Goal: Information Seeking & Learning: Learn about a topic

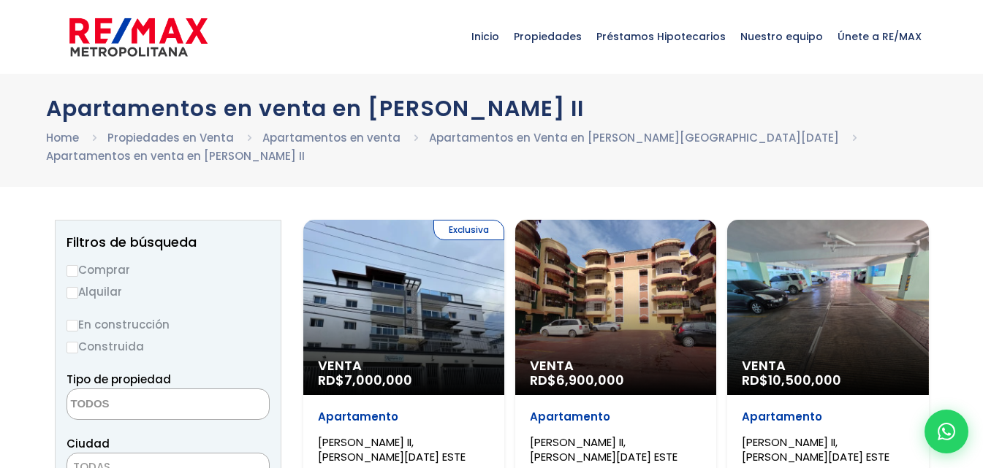
select select
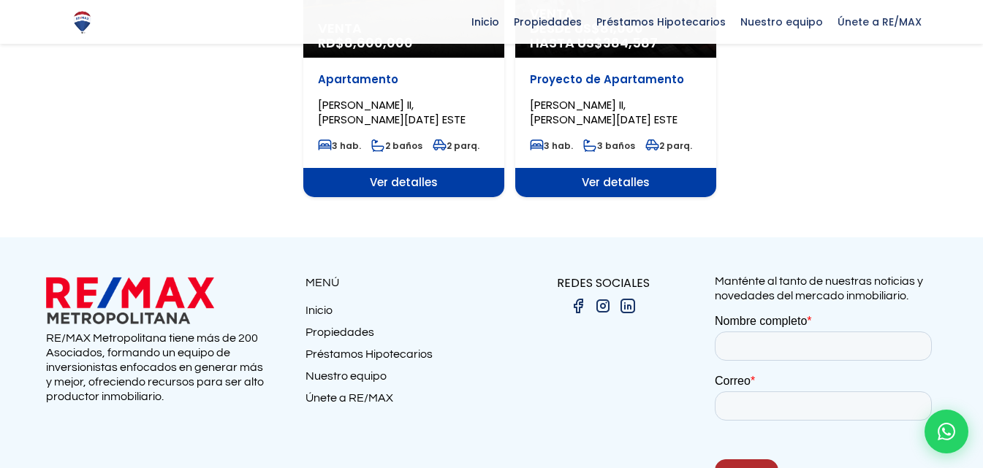
scroll to position [1315, 0]
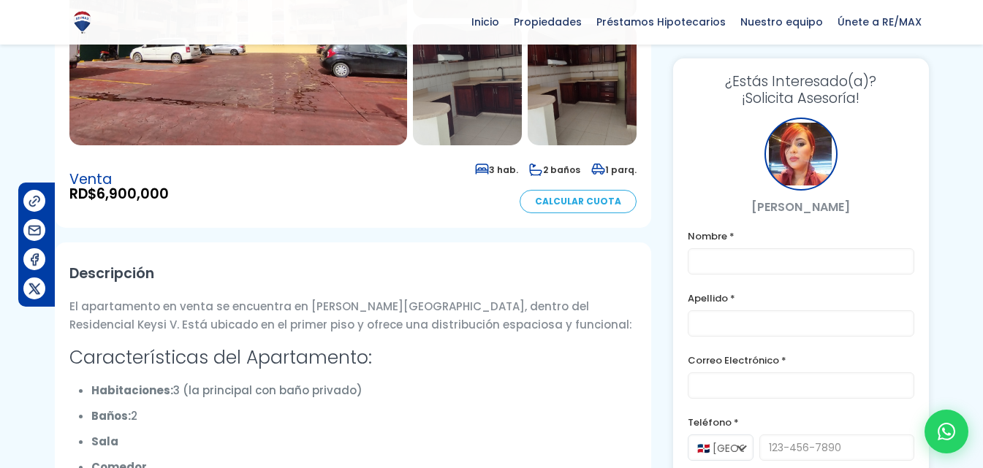
scroll to position [438, 0]
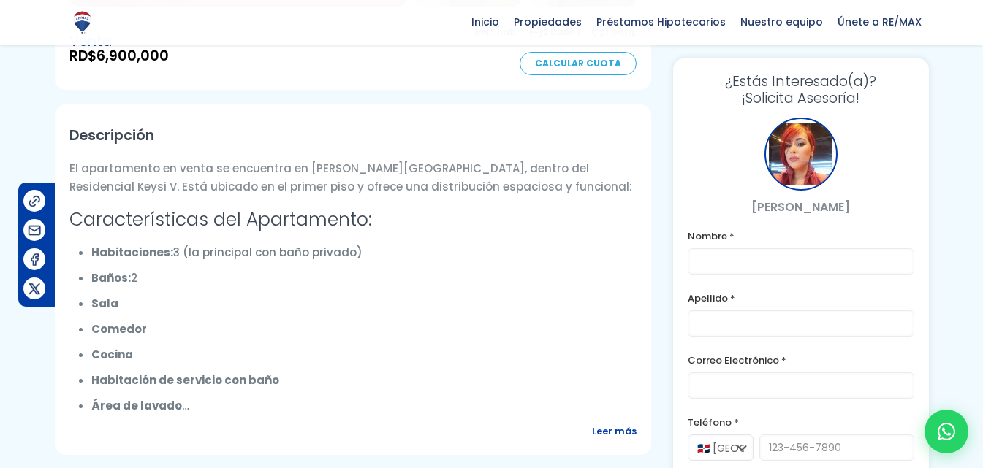
click at [603, 422] on span "Leer más" at bounding box center [614, 431] width 45 height 18
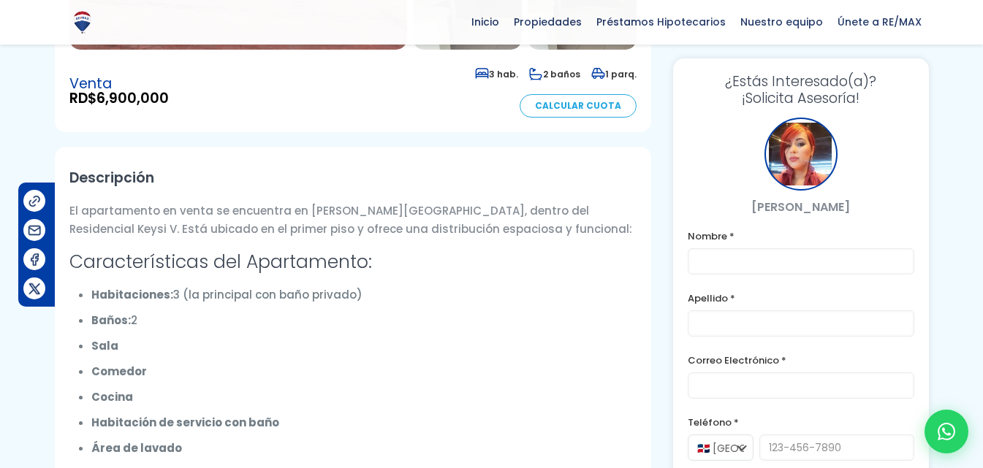
scroll to position [0, 0]
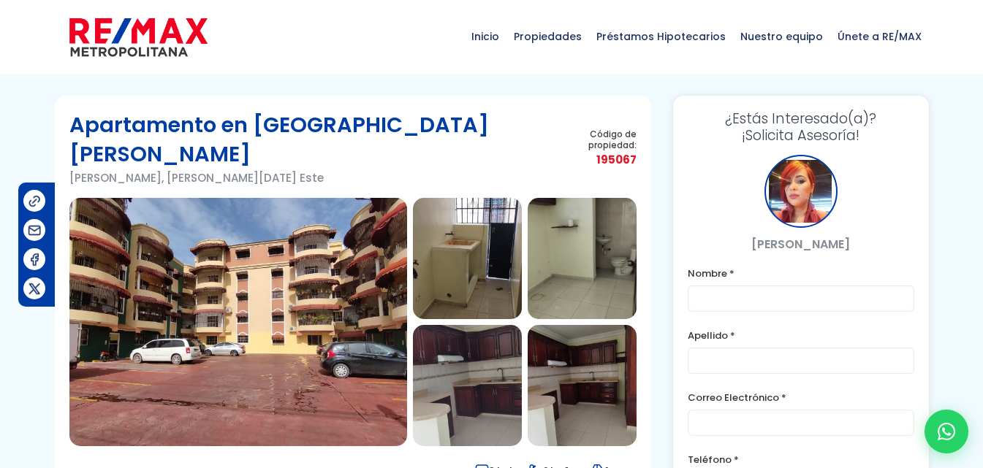
click at [324, 337] on img at bounding box center [238, 322] width 338 height 248
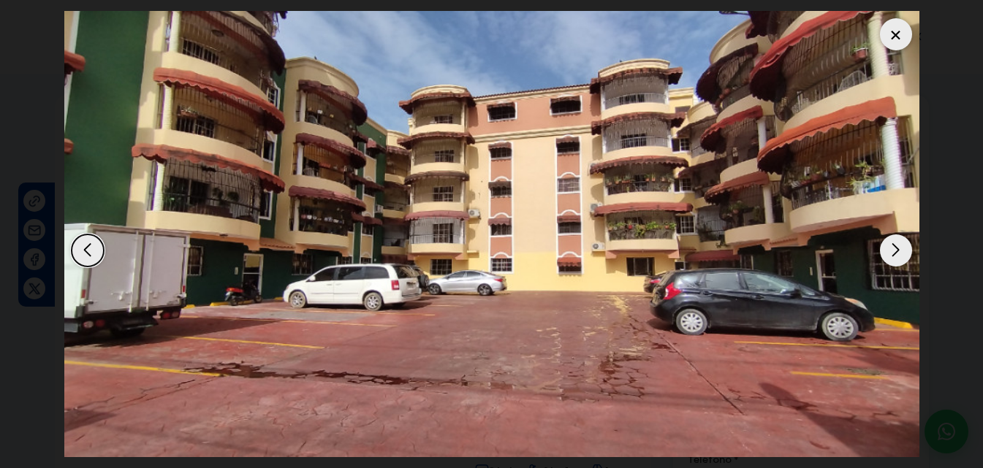
click at [901, 25] on div at bounding box center [896, 34] width 32 height 32
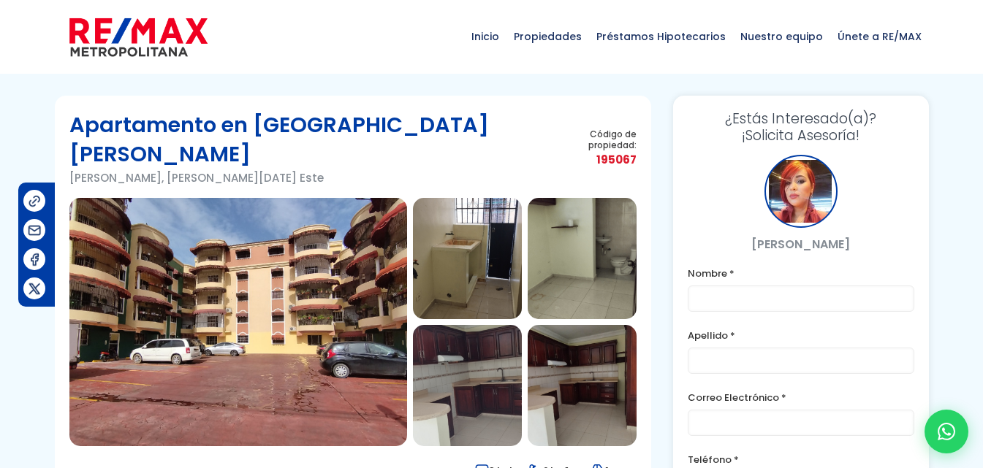
click at [568, 356] on img at bounding box center [581, 385] width 109 height 121
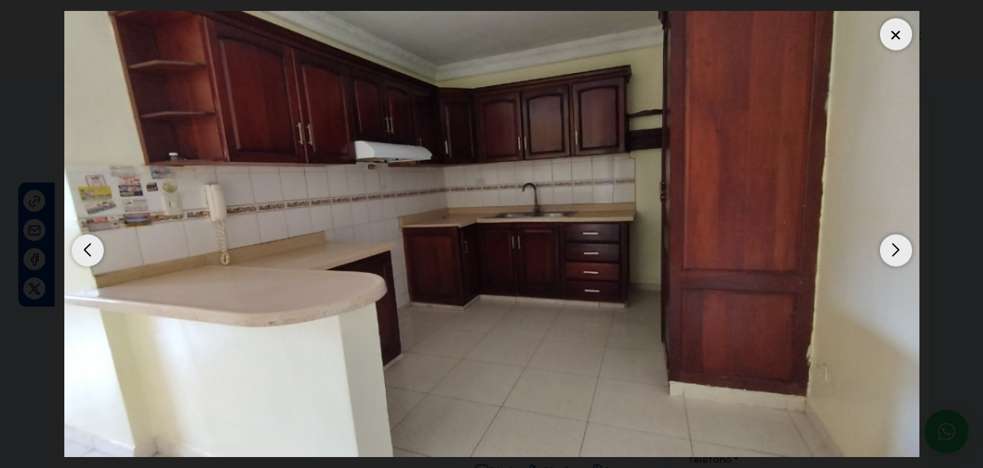
click at [906, 31] on div at bounding box center [896, 34] width 32 height 32
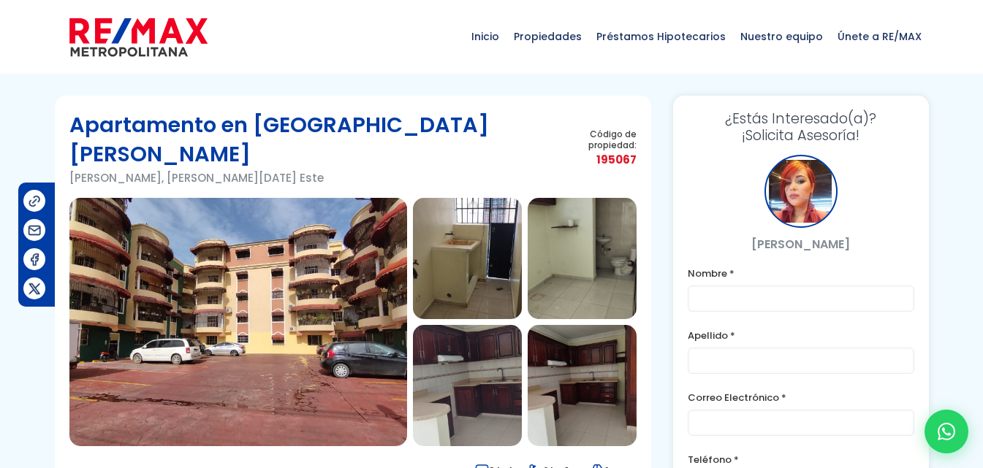
click at [530, 365] on img at bounding box center [581, 385] width 109 height 121
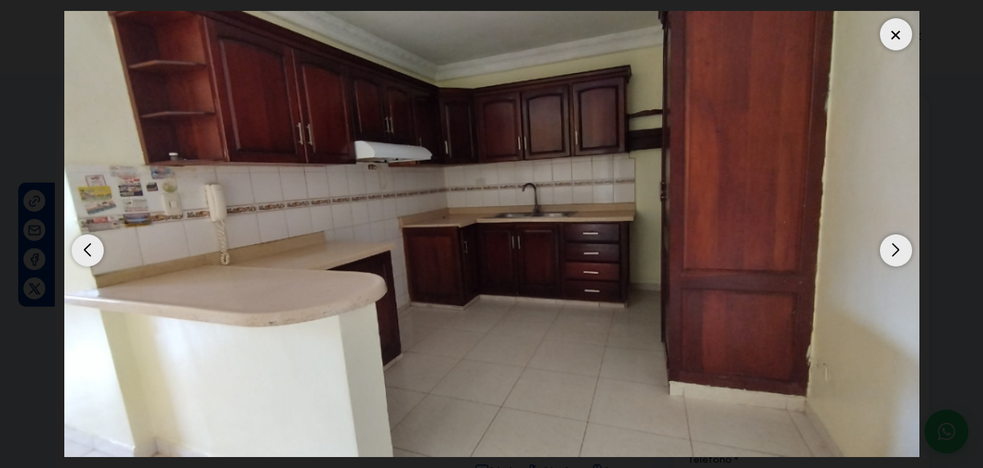
click at [890, 250] on div "Next slide" at bounding box center [896, 250] width 32 height 32
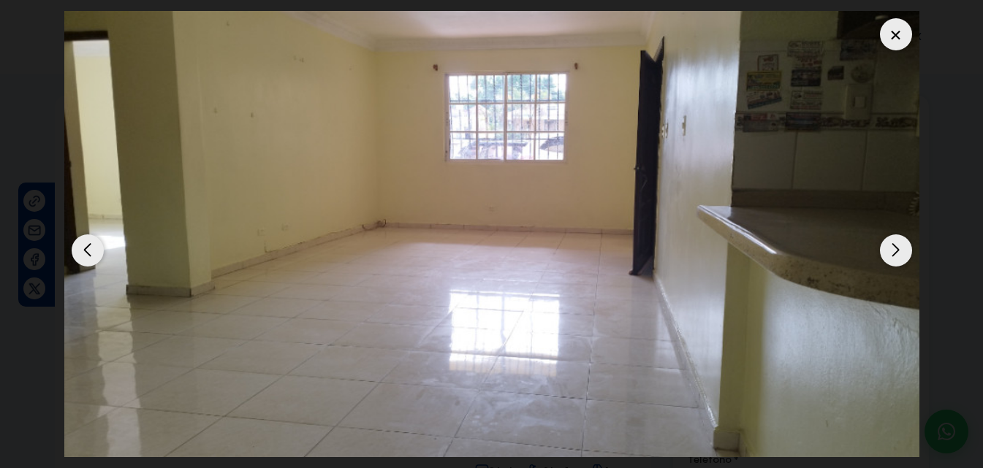
click at [890, 250] on div "Next slide" at bounding box center [896, 250] width 32 height 32
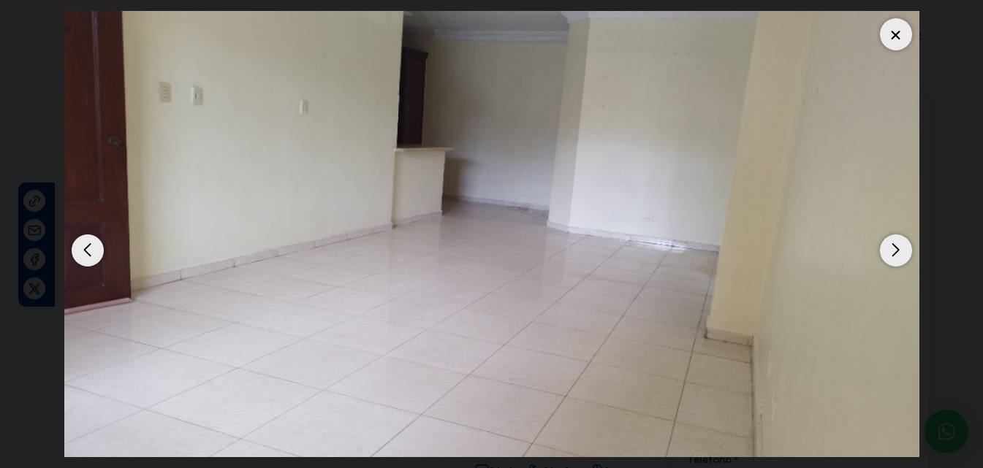
click at [890, 250] on div "Next slide" at bounding box center [896, 250] width 32 height 32
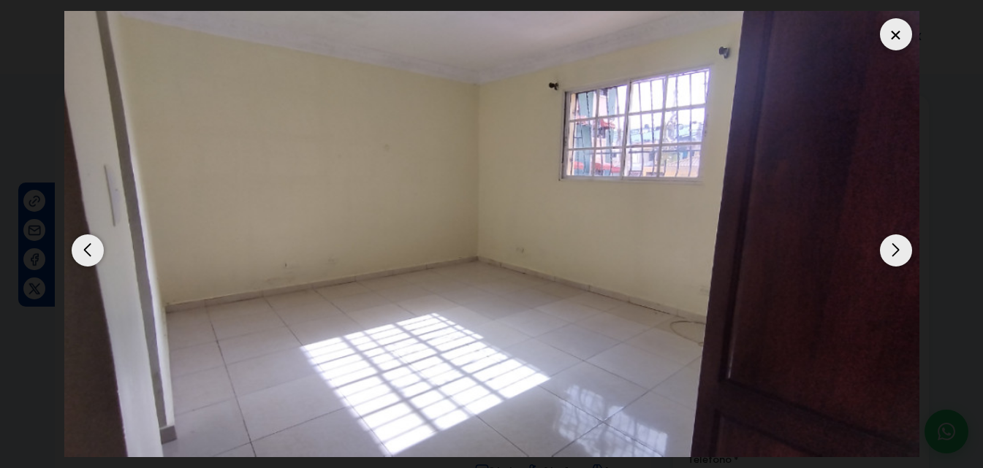
click at [890, 250] on div "Next slide" at bounding box center [896, 250] width 32 height 32
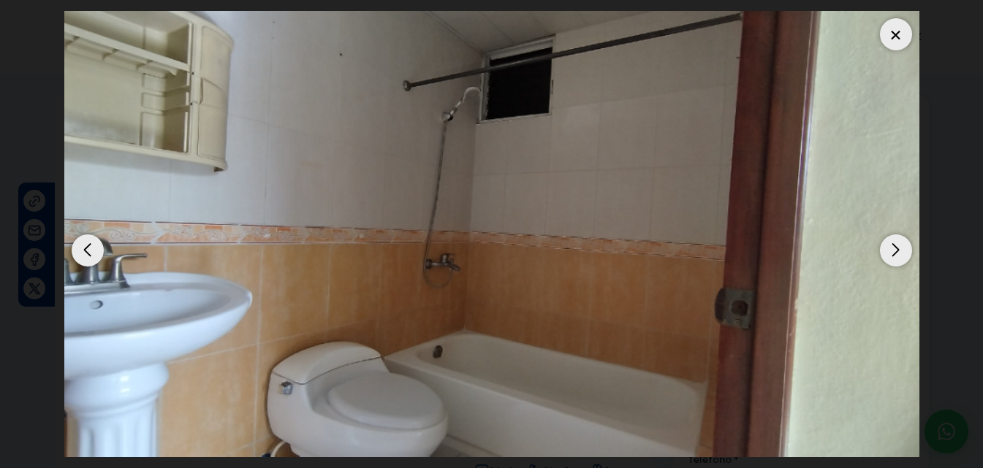
click at [890, 250] on div "Next slide" at bounding box center [896, 250] width 32 height 32
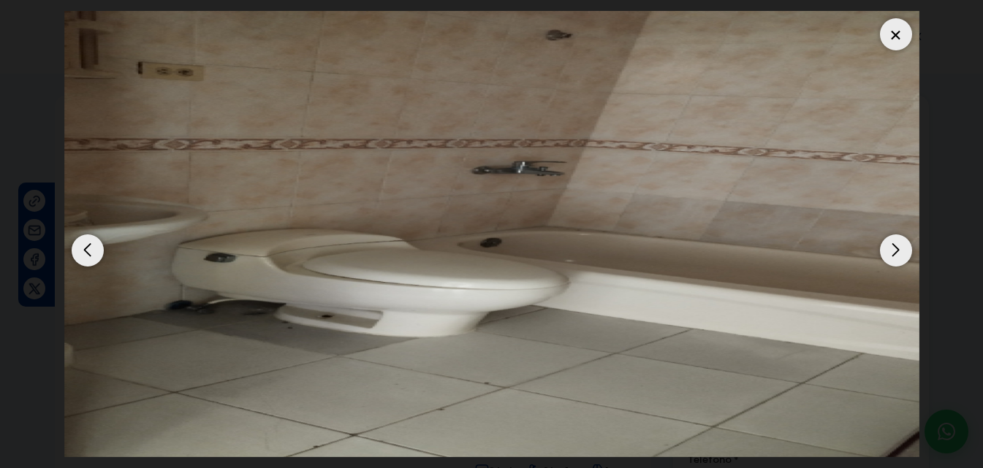
click at [890, 250] on div "Next slide" at bounding box center [896, 250] width 32 height 32
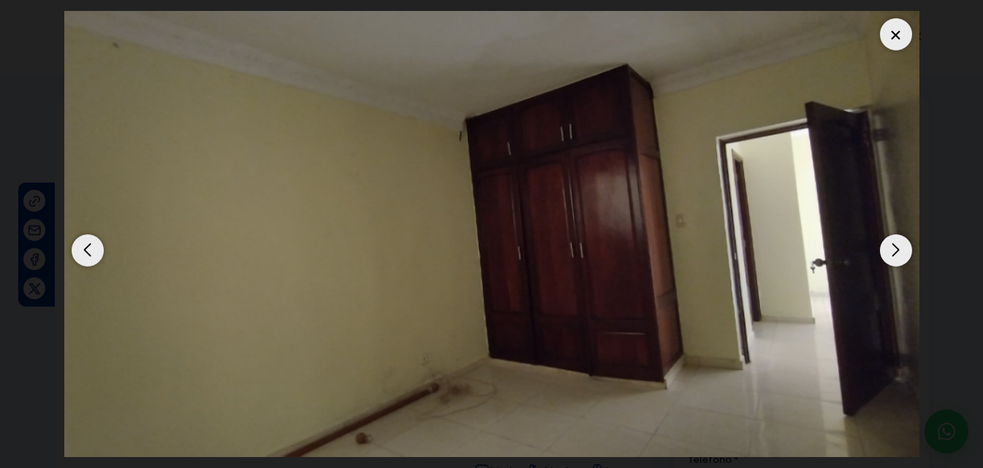
click at [890, 250] on div "Next slide" at bounding box center [896, 250] width 32 height 32
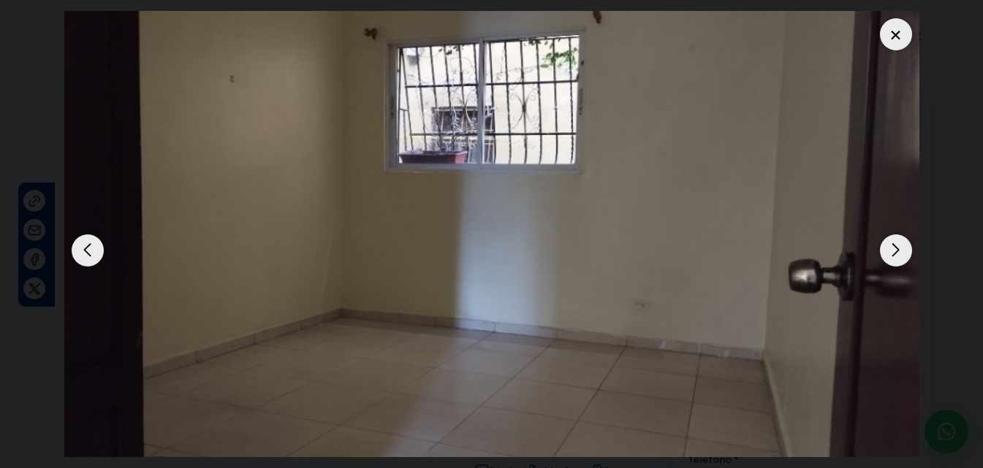
click at [890, 250] on div "Next slide" at bounding box center [896, 250] width 32 height 32
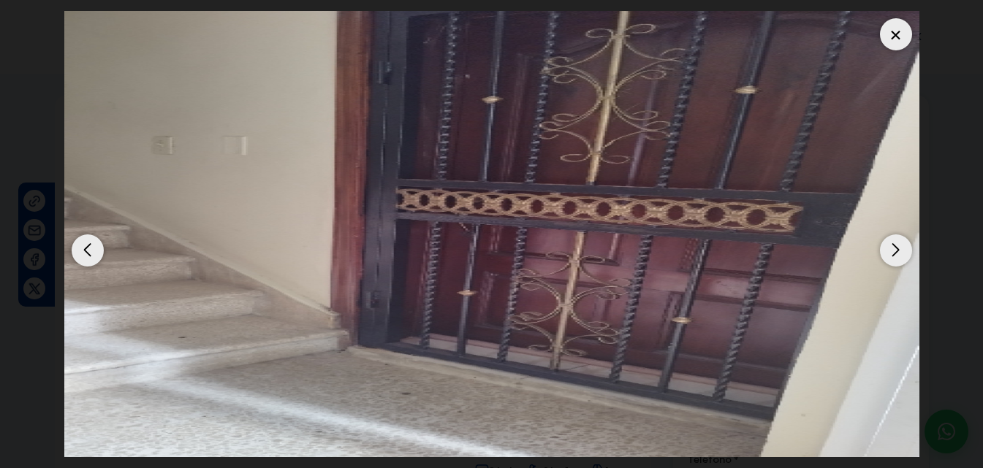
click at [890, 250] on div "Next slide" at bounding box center [896, 250] width 32 height 32
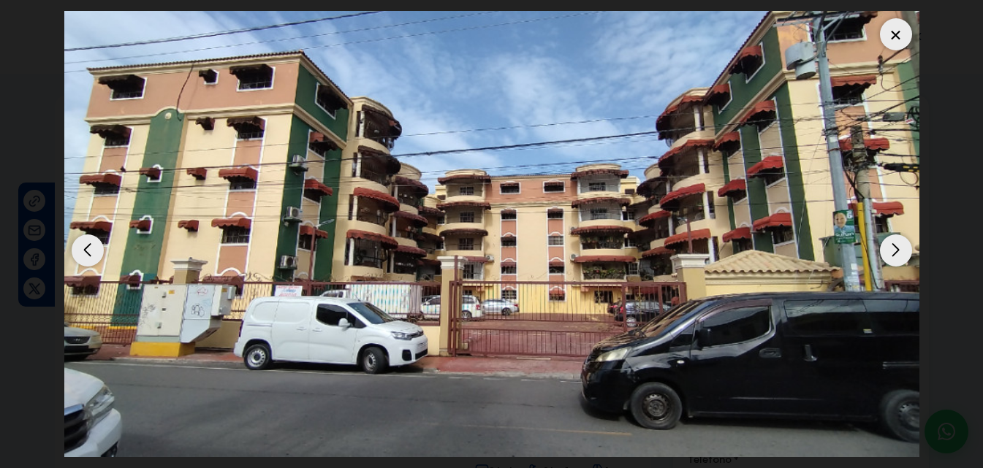
click at [890, 250] on div "Next slide" at bounding box center [896, 250] width 32 height 32
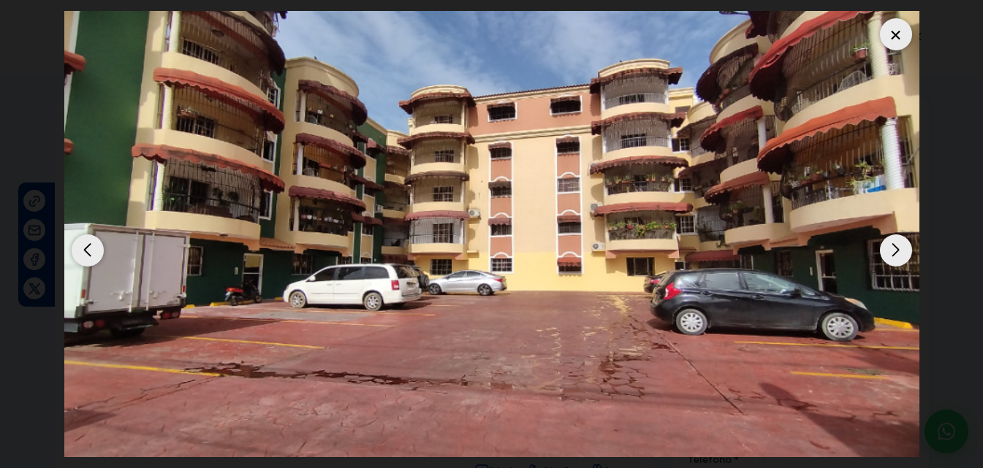
click at [87, 248] on div "Previous slide" at bounding box center [88, 250] width 32 height 32
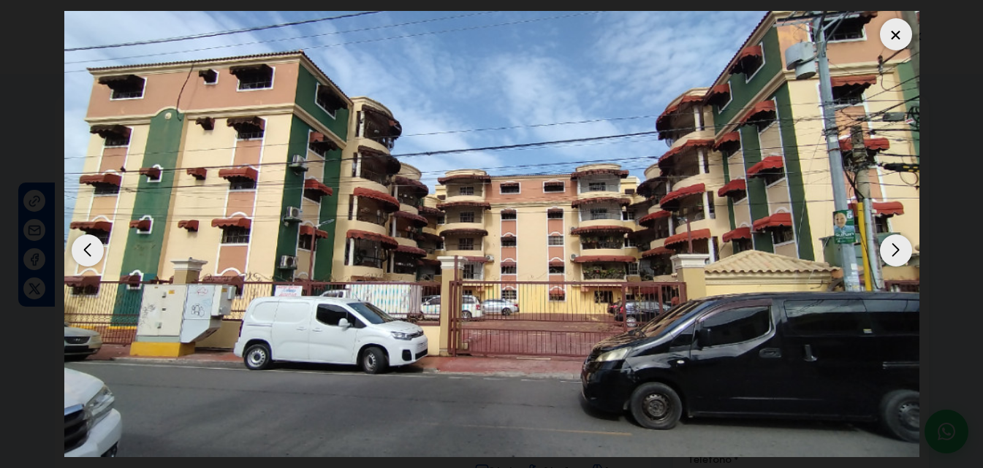
click at [901, 28] on div at bounding box center [896, 34] width 32 height 32
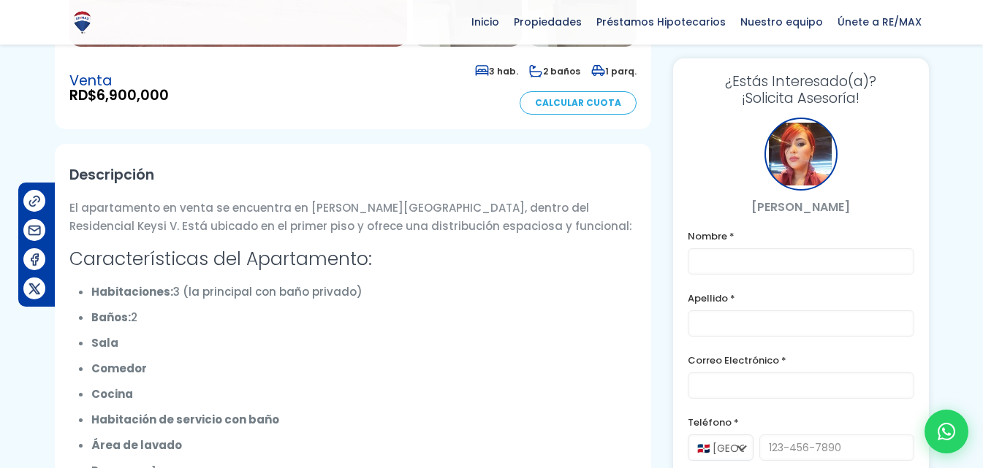
scroll to position [292, 0]
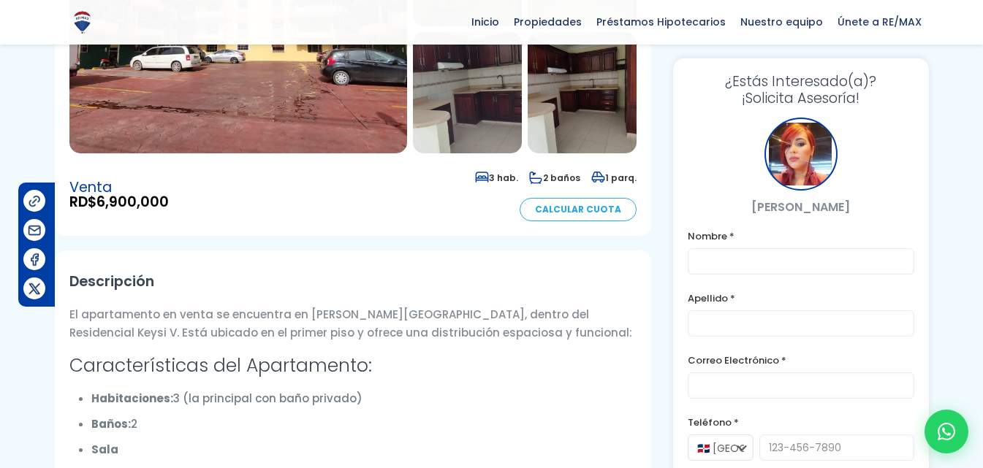
click at [809, 206] on p "[PERSON_NAME]" at bounding box center [800, 207] width 226 height 18
copy div "[PERSON_NAME]"
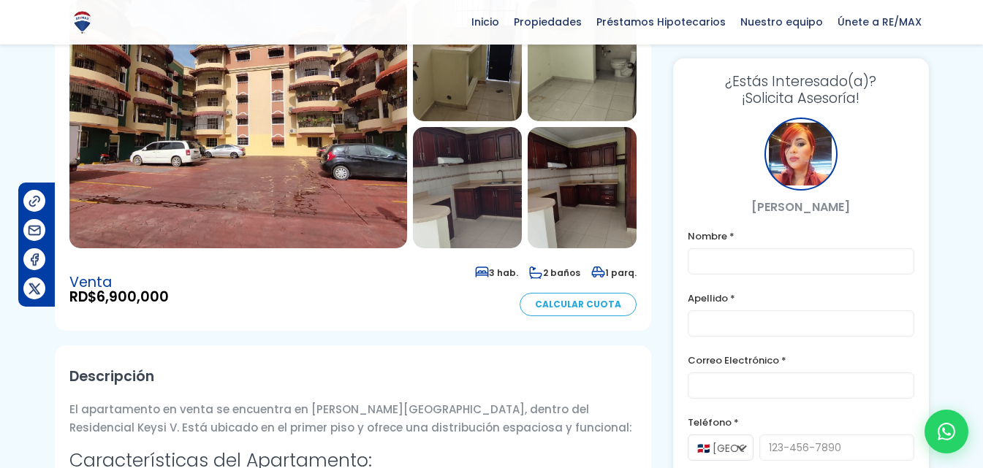
scroll to position [175, 0]
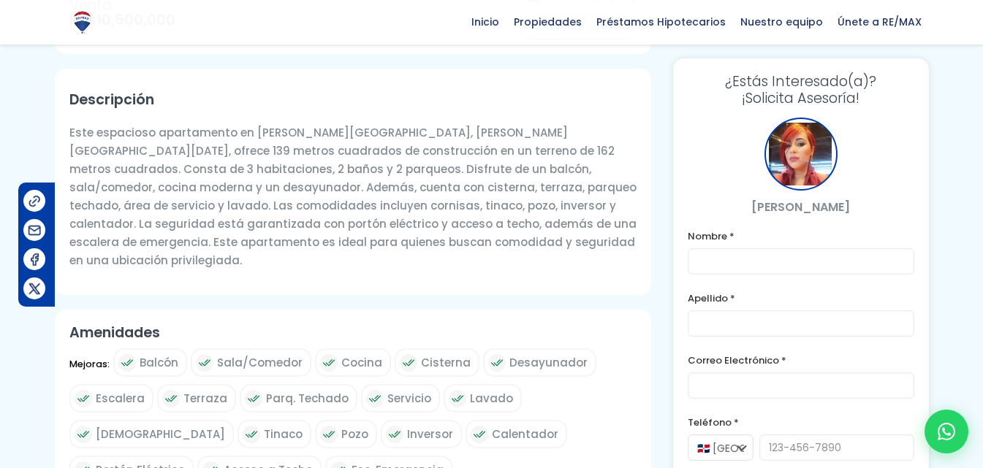
scroll to position [438, 0]
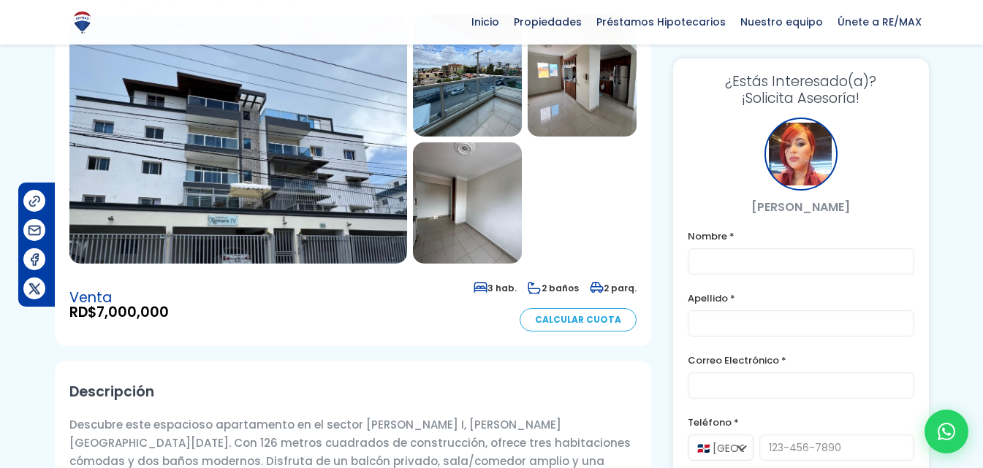
scroll to position [146, 0]
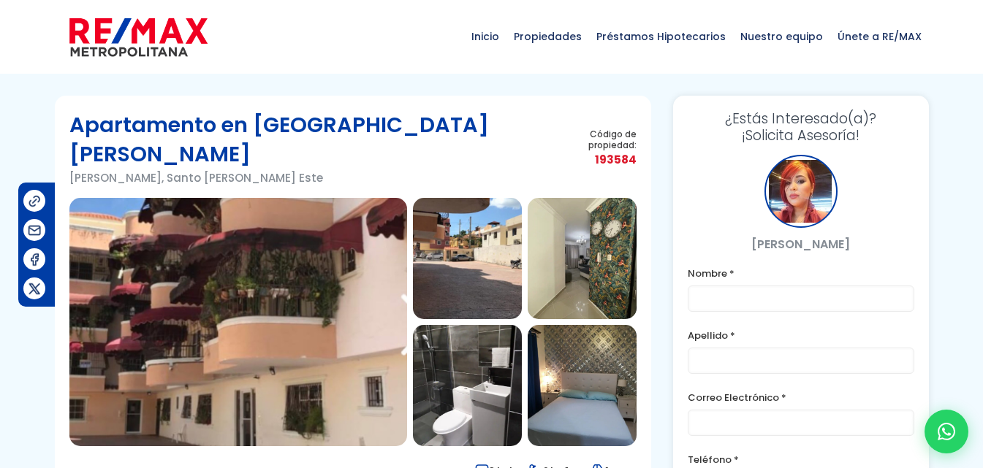
click at [346, 283] on img at bounding box center [238, 322] width 338 height 248
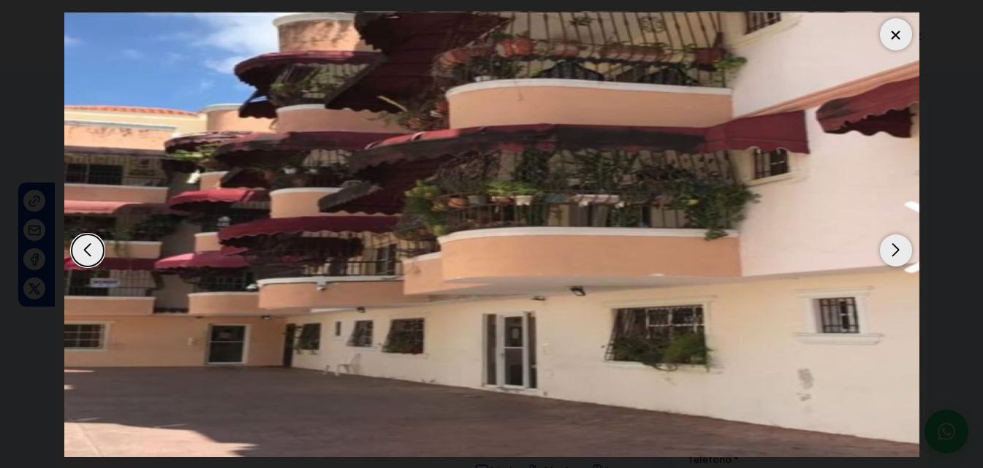
click at [890, 30] on div at bounding box center [896, 34] width 32 height 32
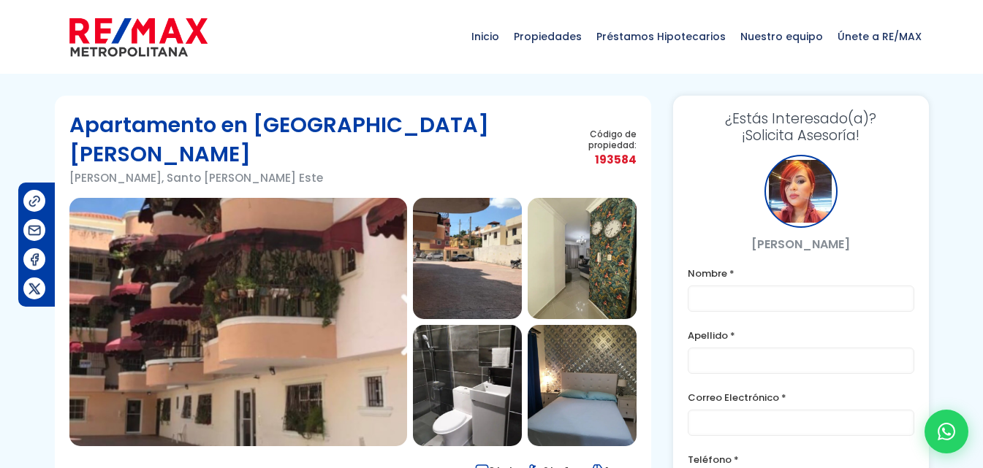
click at [578, 343] on img at bounding box center [581, 385] width 109 height 121
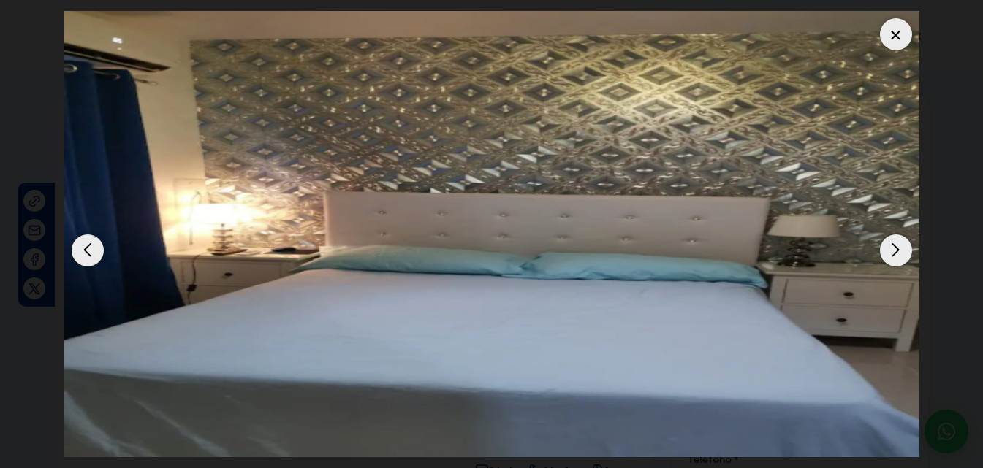
click at [891, 251] on div "Next slide" at bounding box center [896, 250] width 32 height 32
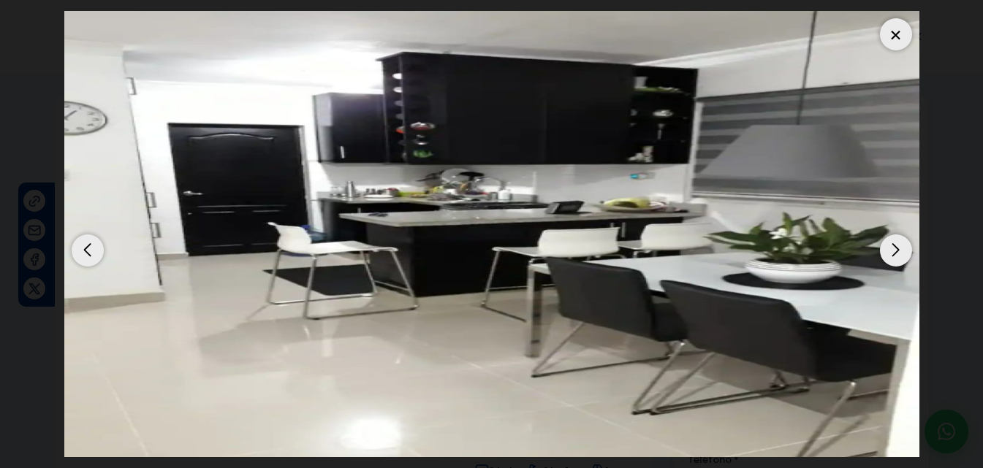
click at [891, 251] on div "Next slide" at bounding box center [896, 250] width 32 height 32
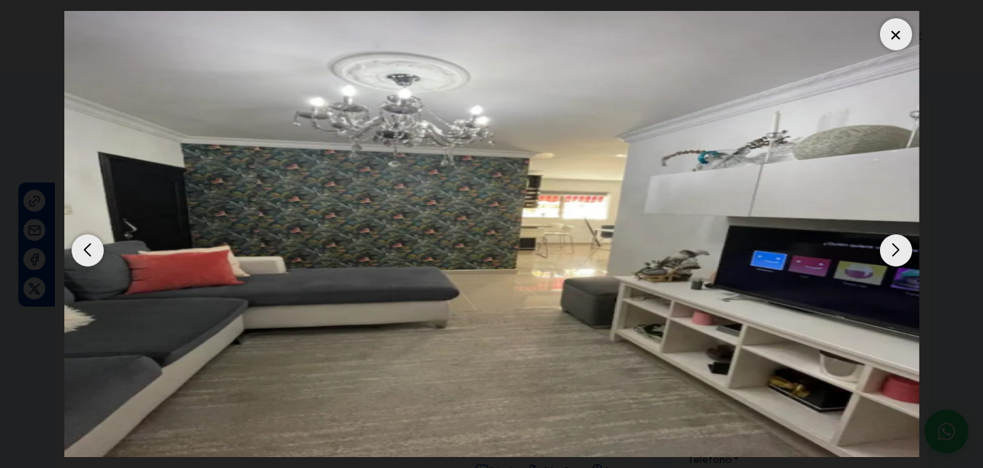
click at [891, 251] on div "Next slide" at bounding box center [896, 250] width 32 height 32
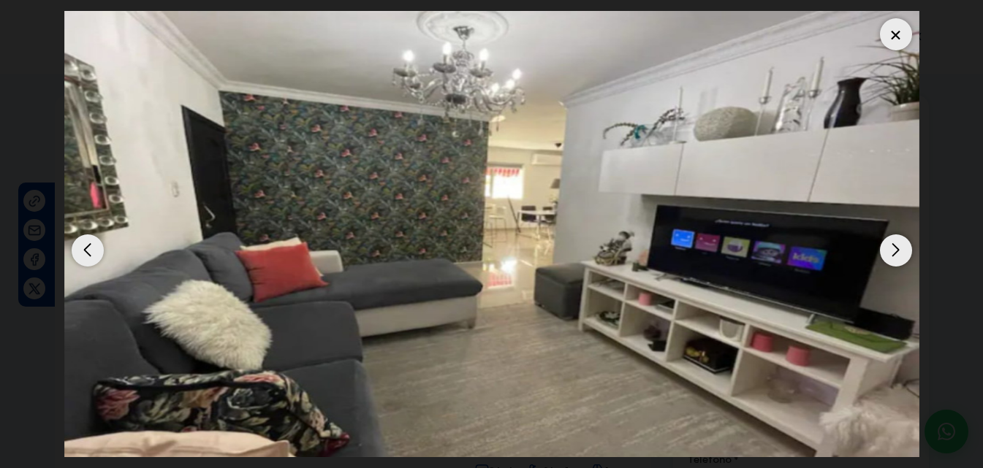
click at [891, 251] on div "Next slide" at bounding box center [896, 250] width 32 height 32
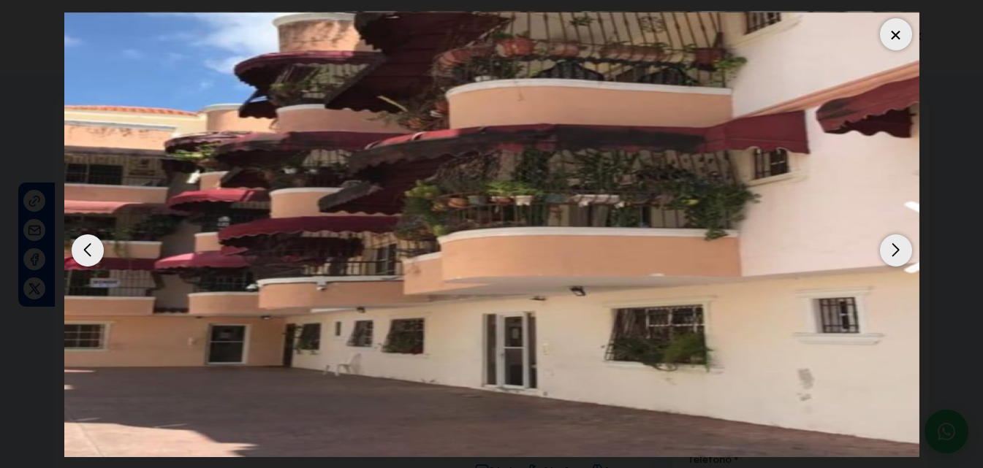
click at [891, 251] on div "Next slide" at bounding box center [896, 250] width 32 height 32
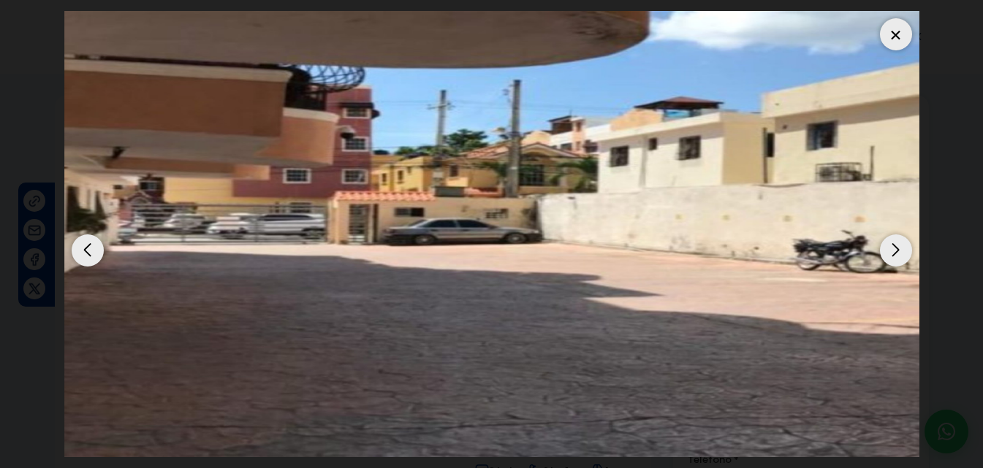
click at [891, 251] on div "Next slide" at bounding box center [896, 250] width 32 height 32
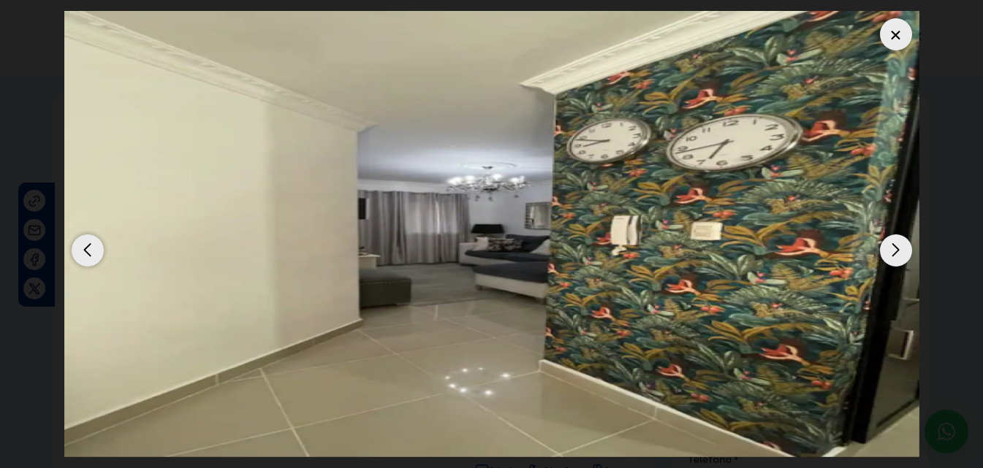
click at [891, 255] on div "Next slide" at bounding box center [896, 250] width 32 height 32
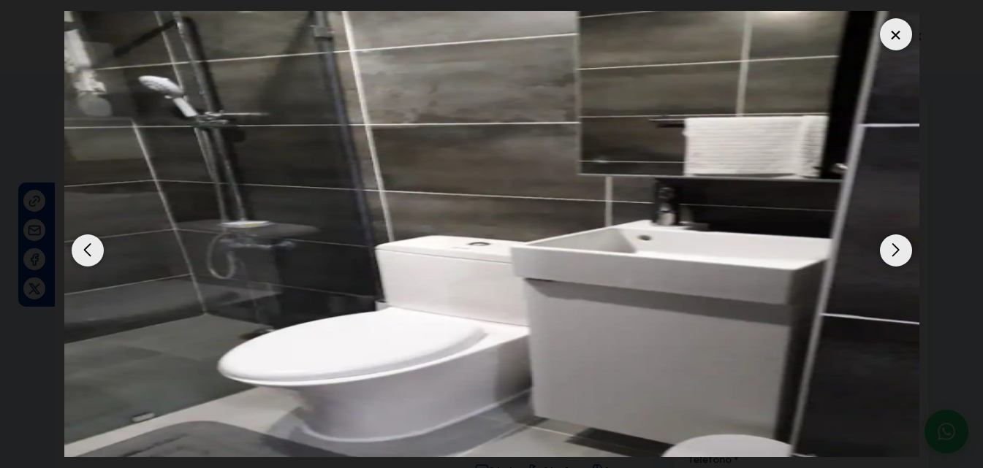
click at [891, 255] on div "Next slide" at bounding box center [896, 250] width 32 height 32
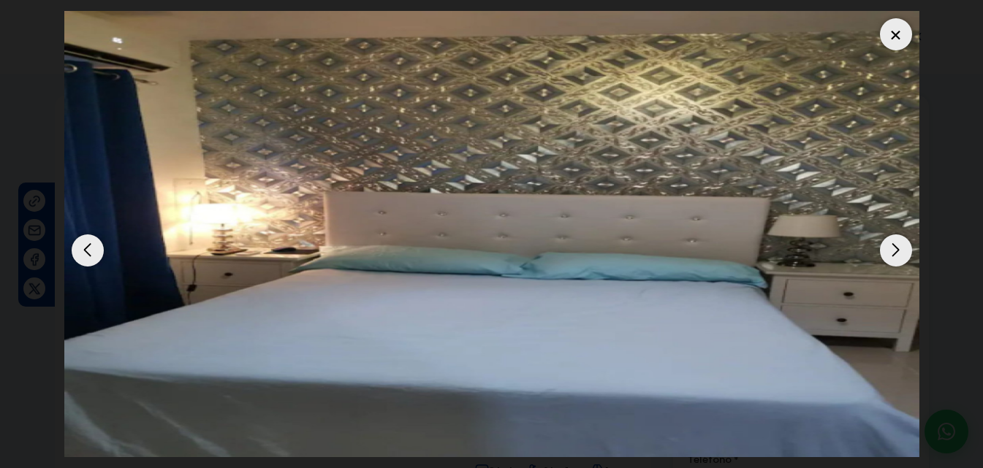
click at [893, 38] on div at bounding box center [896, 34] width 32 height 32
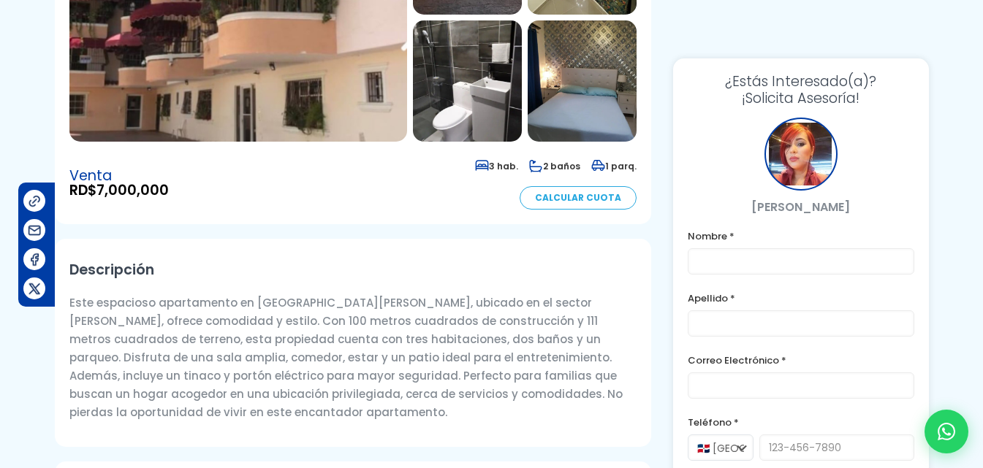
scroll to position [584, 0]
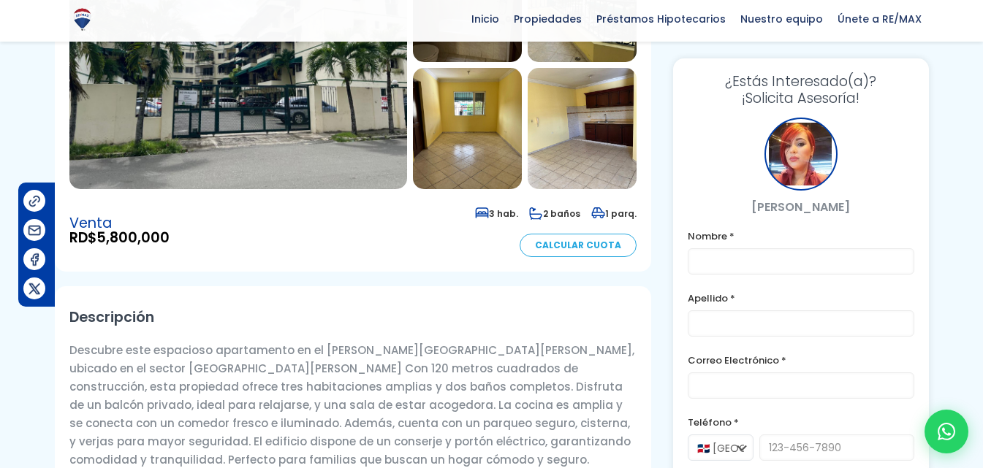
scroll to position [292, 0]
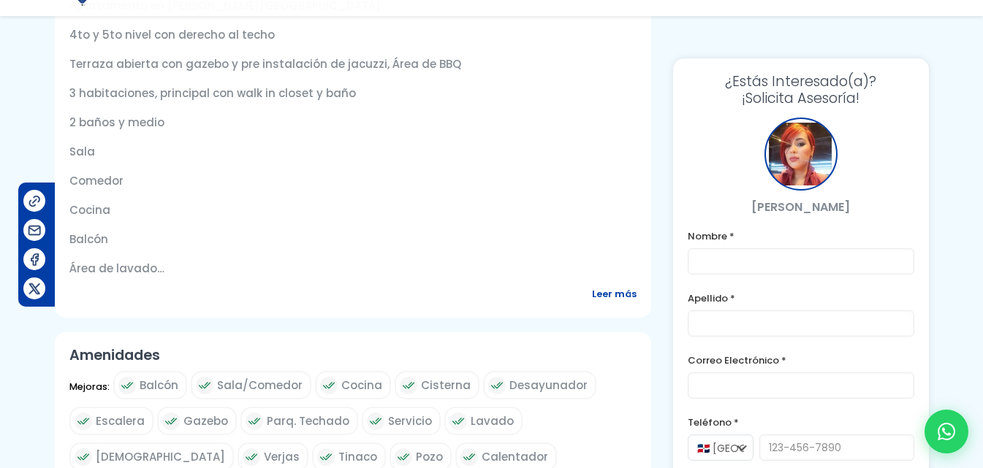
scroll to position [877, 0]
